Goal: Navigation & Orientation: Go to known website

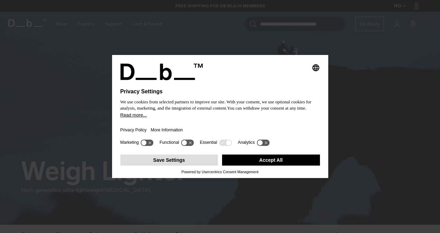
click at [185, 160] on button "Save Settings" at bounding box center [169, 159] width 98 height 11
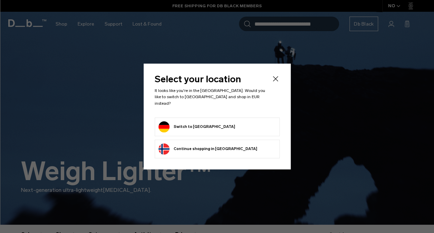
click at [216, 121] on form "Switch to [GEOGRAPHIC_DATA]" at bounding box center [217, 126] width 117 height 11
click at [196, 121] on button "Switch to [GEOGRAPHIC_DATA]" at bounding box center [197, 126] width 77 height 11
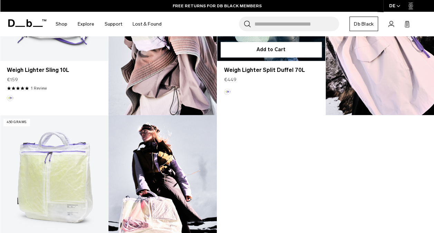
scroll to position [478, 0]
